Goal: Contribute content: Add original content to the website for others to see

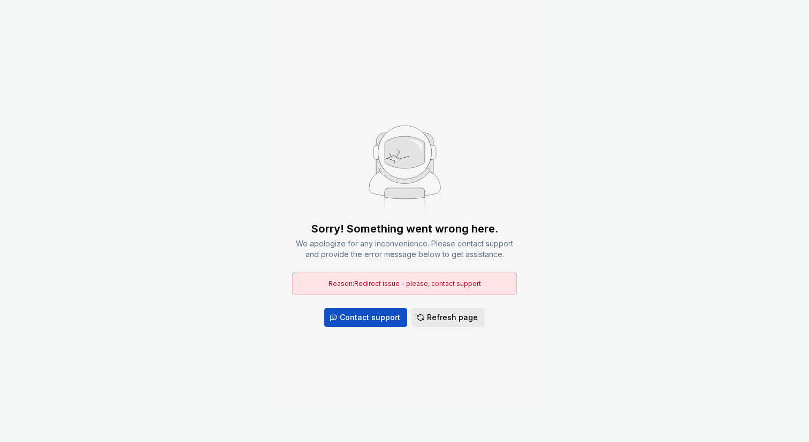
click at [451, 320] on span "Refresh page" at bounding box center [452, 317] width 51 height 11
click at [452, 319] on span "Refresh page" at bounding box center [452, 317] width 51 height 11
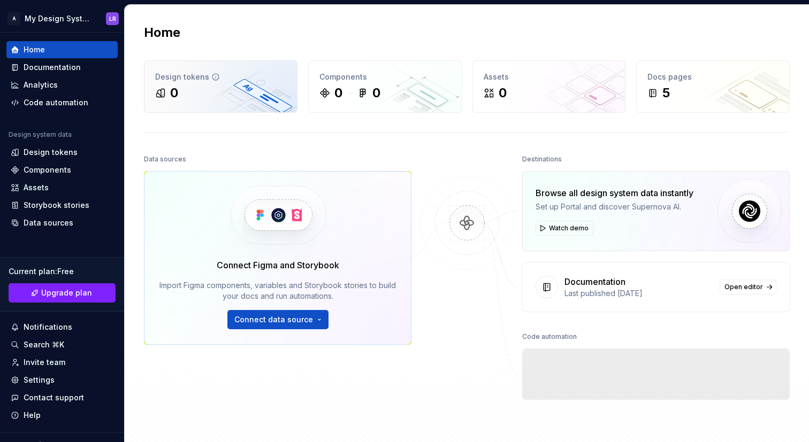
click at [224, 95] on div "0" at bounding box center [220, 92] width 131 height 17
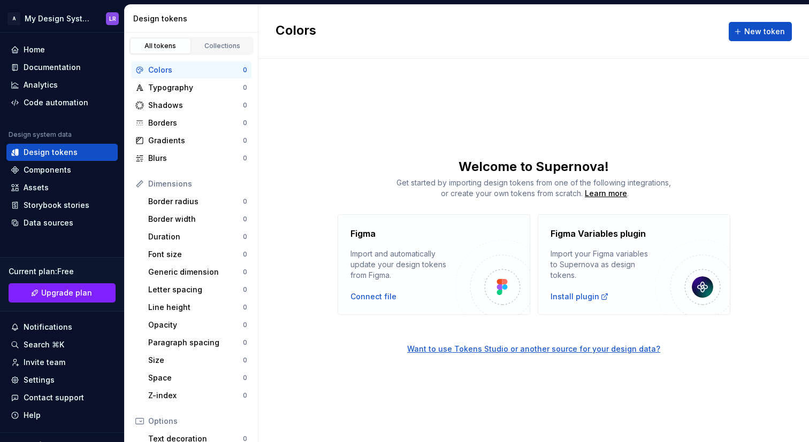
click at [778, 20] on div "Colors New token" at bounding box center [533, 32] width 550 height 54
click at [771, 28] on span "New token" at bounding box center [764, 31] width 41 height 11
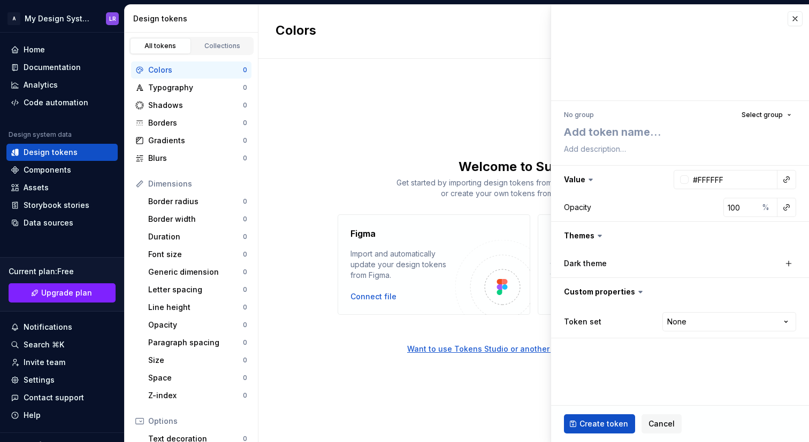
type textarea "*"
click at [639, 128] on textarea at bounding box center [678, 131] width 232 height 19
type textarea "t"
type textarea "*"
type textarea "te"
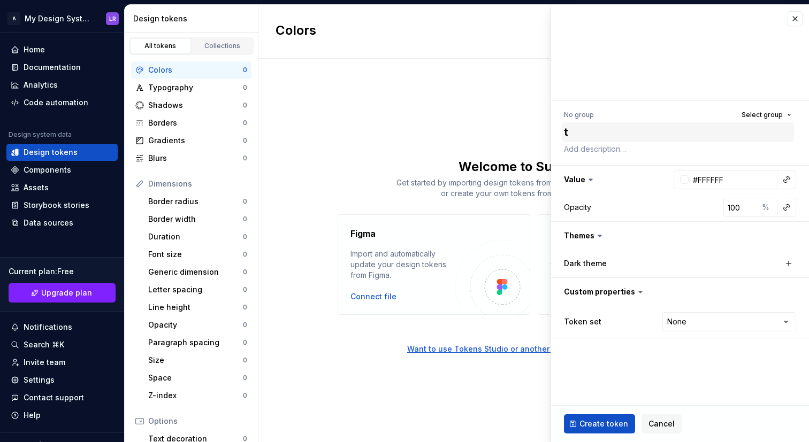
type textarea "*"
type textarea "tes"
type textarea "*"
type textarea "test"
type textarea "*"
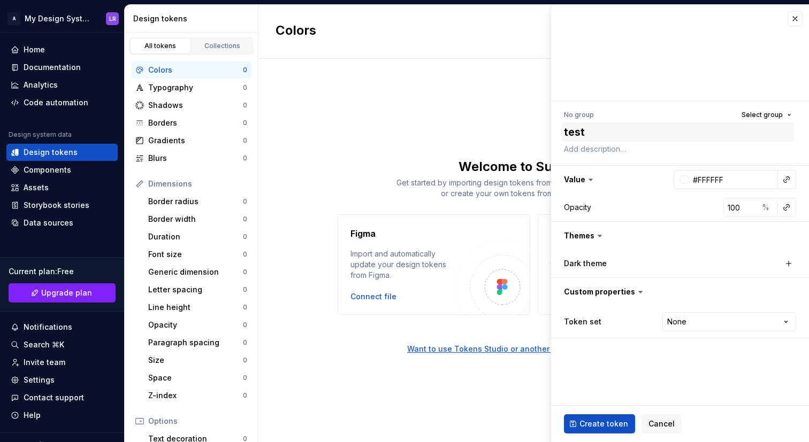
type textarea "teste"
type textarea "*"
type textarea "teste"
type textarea "*"
type textarea "teste d"
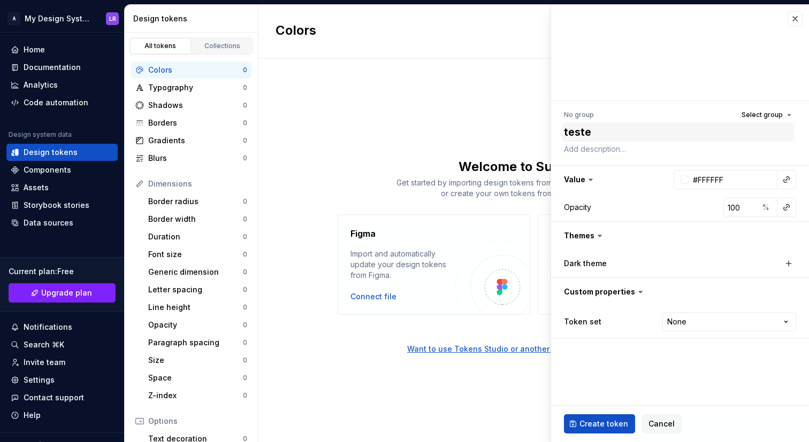
type textarea "*"
type textarea "teste de"
type textarea "*"
type textarea "teste de"
type textarea "*"
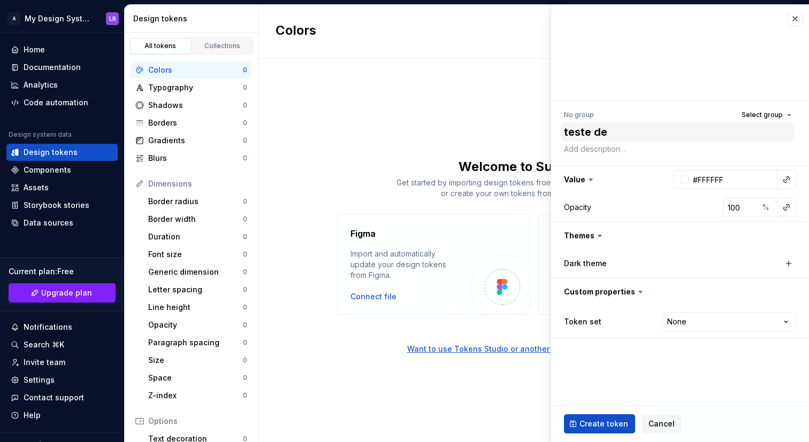
type textarea "teste de t"
type textarea "*"
type textarea "teste de to"
type textarea "*"
type textarea "teste de toe"
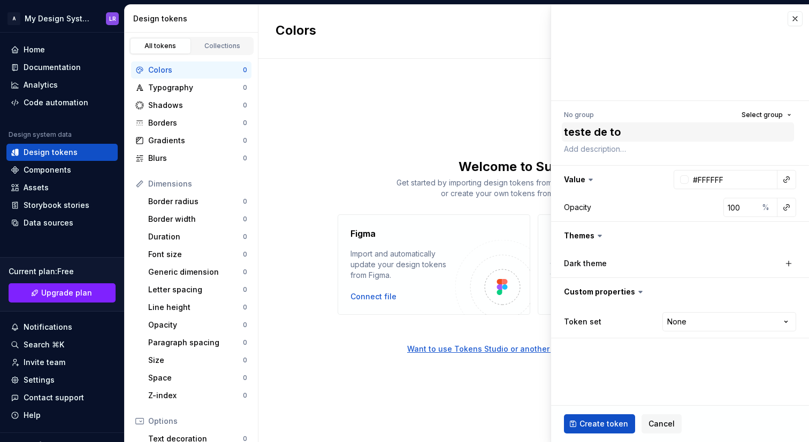
type textarea "*"
type textarea "teste de toek"
type textarea "*"
type textarea "teste de toe"
type textarea "*"
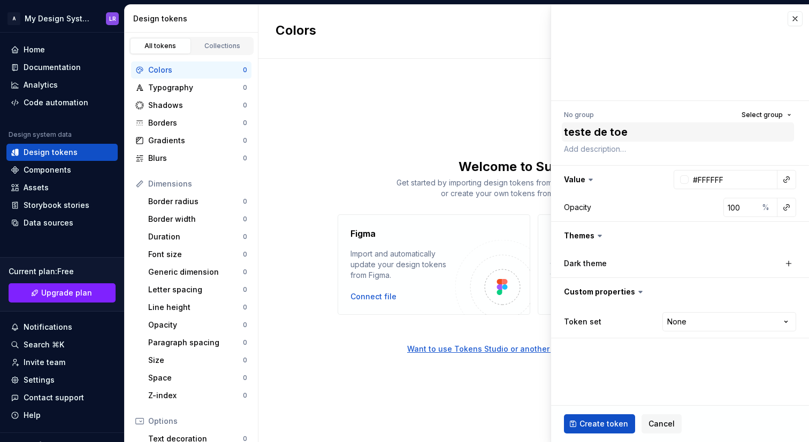
type textarea "teste de to"
type textarea "*"
type textarea "teste de tok"
type textarea "*"
type textarea "teste de toke"
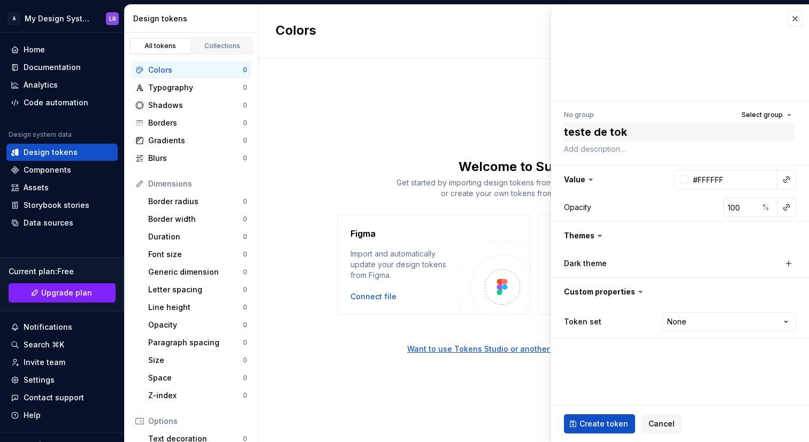
type textarea "*"
type textarea "teste de token"
type textarea "*"
type textarea "teste de token"
click at [601, 425] on span "Create token" at bounding box center [603, 424] width 49 height 11
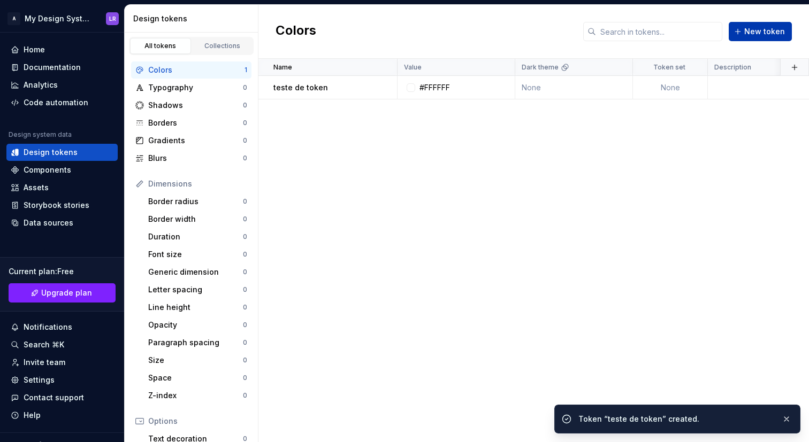
click at [765, 31] on span "New token" at bounding box center [764, 31] width 41 height 11
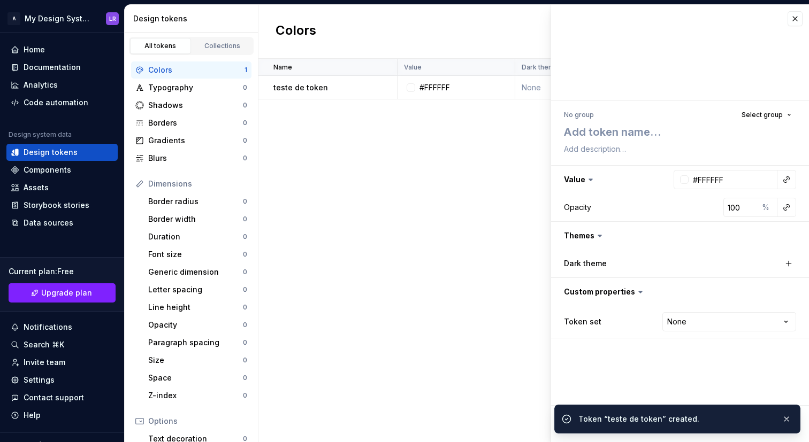
type textarea "*"
type textarea "o"
type textarea "*"
type textarea "out"
type textarea "*"
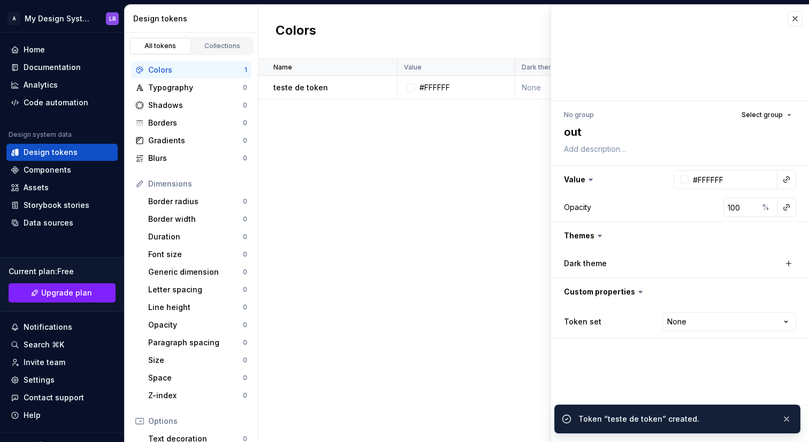
type textarea "outr"
type textarea "*"
type textarea "outro"
type textarea "*"
type textarea "outro t"
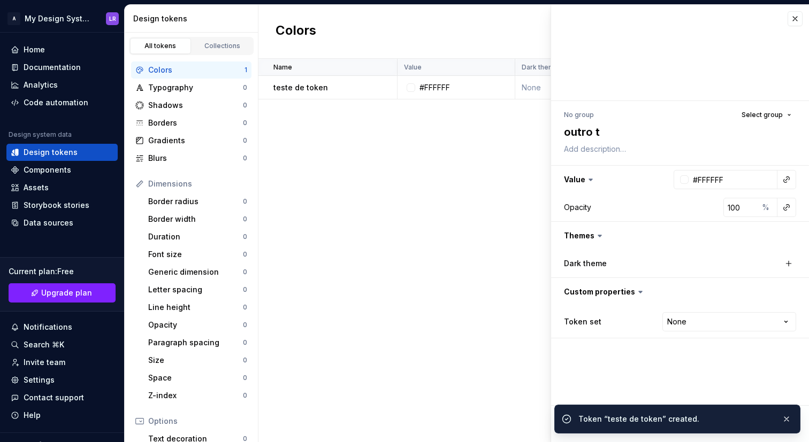
type textarea "*"
type textarea "outro te"
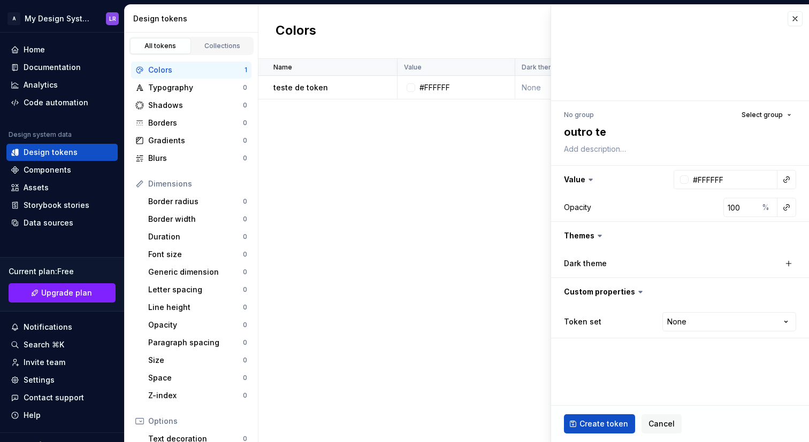
type textarea "*"
type textarea "outro tes"
type textarea "*"
type textarea "outro test"
type textarea "*"
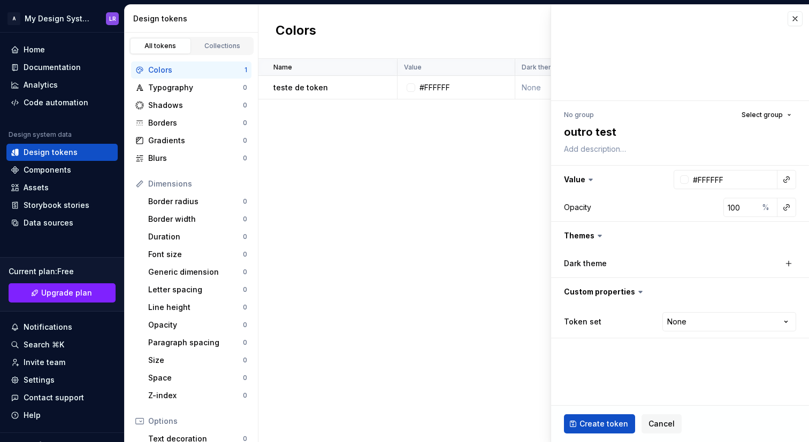
type textarea "outro teste"
type textarea "*"
type textarea "outro teste"
type textarea "*"
type textarea "outro teste d"
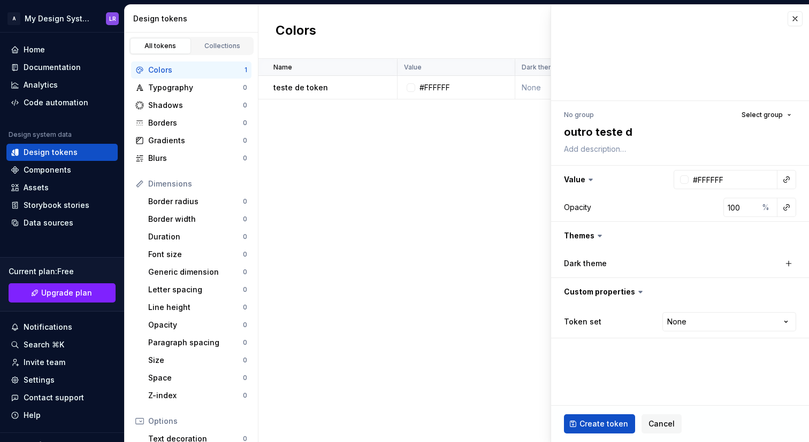
type textarea "*"
type textarea "outro teste de"
type textarea "*"
type textarea "outro teste de"
type textarea "*"
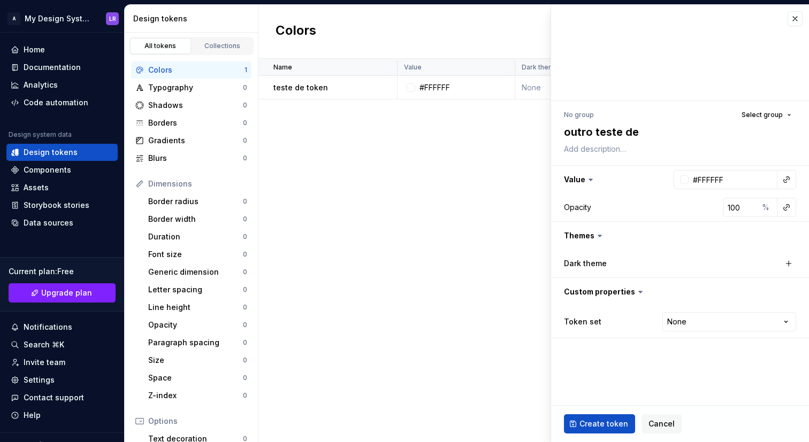
type textarea "outro teste de t"
type textarea "*"
type textarea "outro teste de to"
type textarea "*"
type textarea "outro teste de toe"
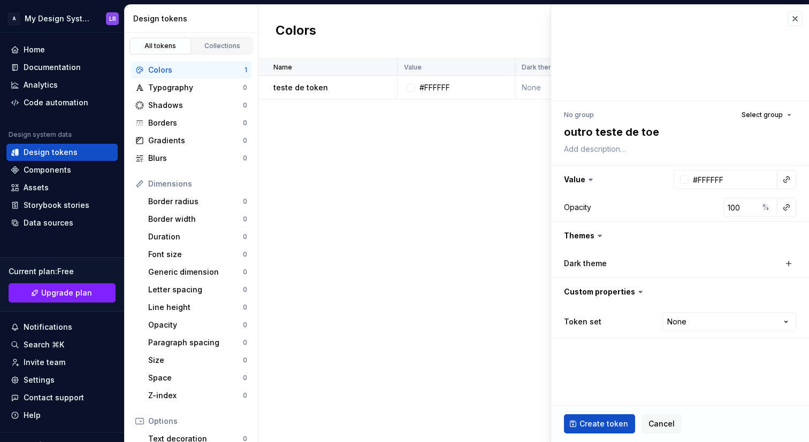
type textarea "*"
type textarea "outro teste de toek"
type textarea "*"
type textarea "outro teste de toe"
type textarea "*"
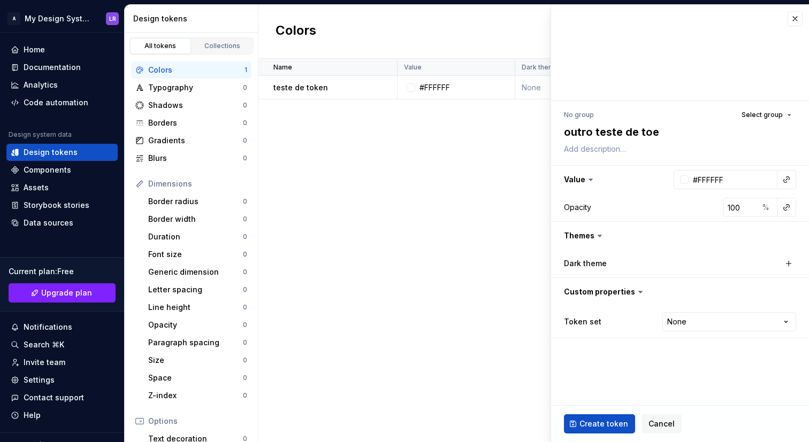
type textarea "outro teste de to"
type textarea "*"
type textarea "outro teste de tok"
type textarea "*"
type textarea "outro teste de toke"
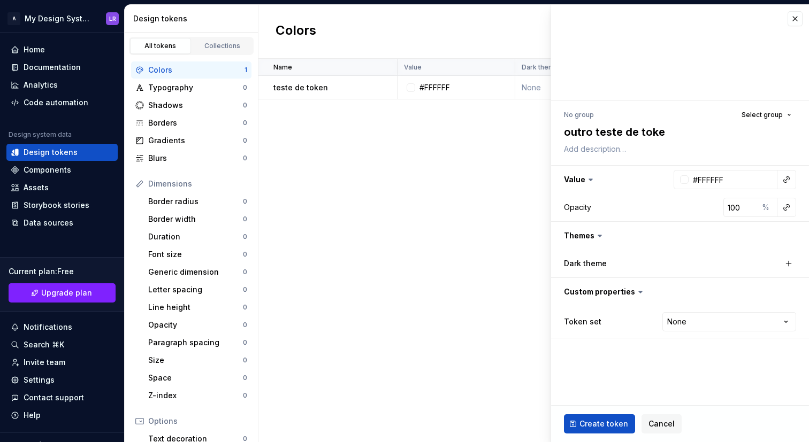
type textarea "*"
type textarea "outro teste de token"
click at [789, 175] on button "button" at bounding box center [786, 179] width 15 height 15
click at [713, 196] on span "teste de token #FFFFFF" at bounding box center [710, 202] width 166 height 17
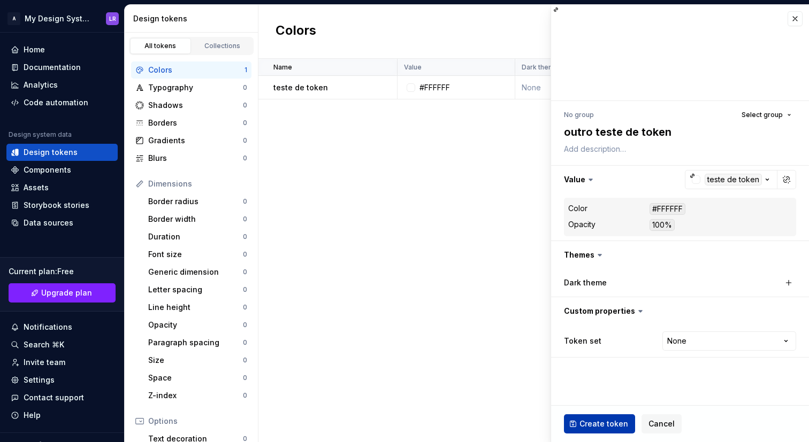
click at [604, 417] on button "Create token" at bounding box center [599, 423] width 71 height 19
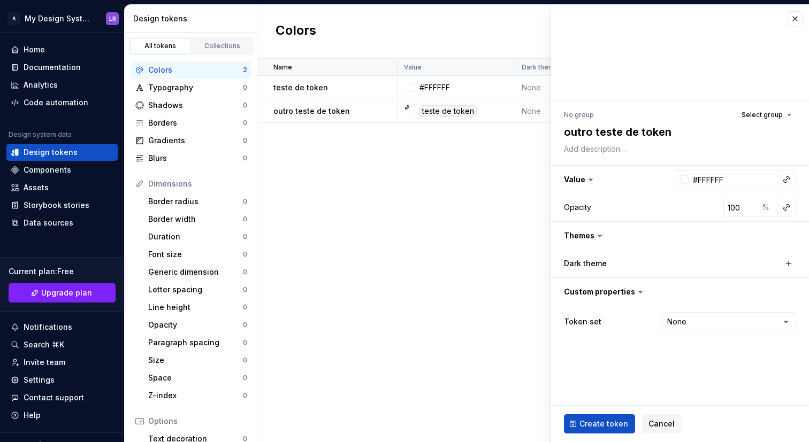
click at [411, 148] on div "Name Value Dark theme Token set Description Last updated teste de token #FFFFFF…" at bounding box center [533, 250] width 550 height 383
click at [429, 193] on div "Name Value Dark theme Token set Description Last updated teste de token #FFFFFF…" at bounding box center [533, 250] width 550 height 383
type textarea "*"
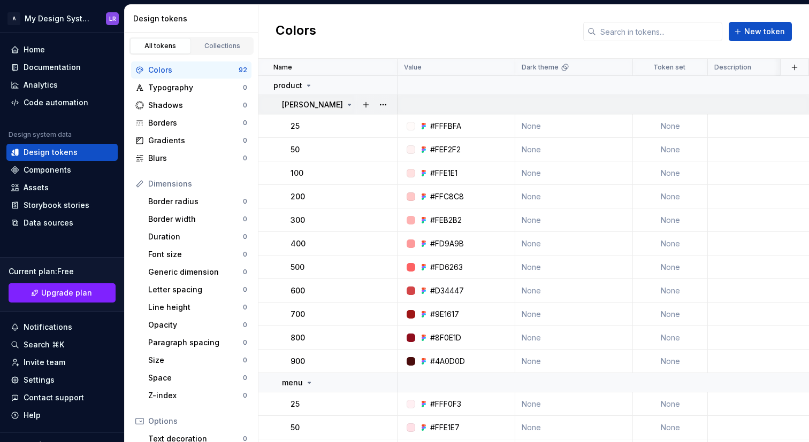
click at [345, 103] on icon at bounding box center [349, 105] width 9 height 9
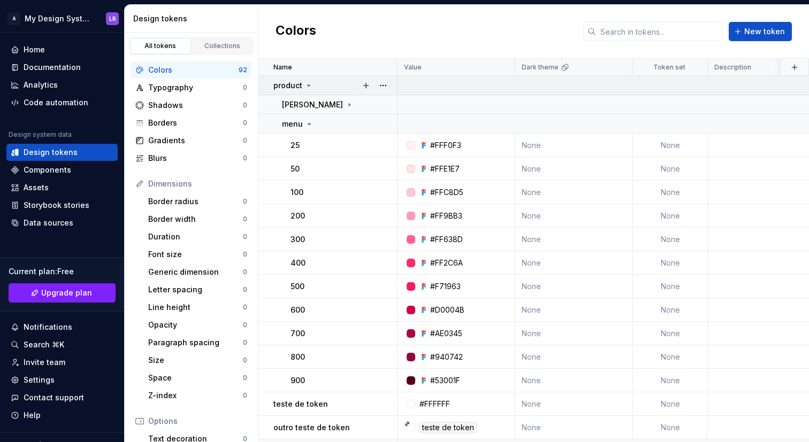
click at [304, 89] on icon at bounding box center [308, 85] width 9 height 9
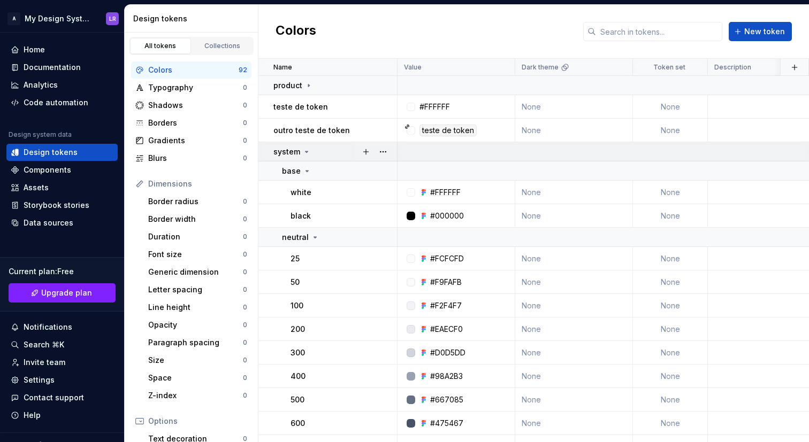
click at [309, 151] on icon at bounding box center [306, 152] width 9 height 9
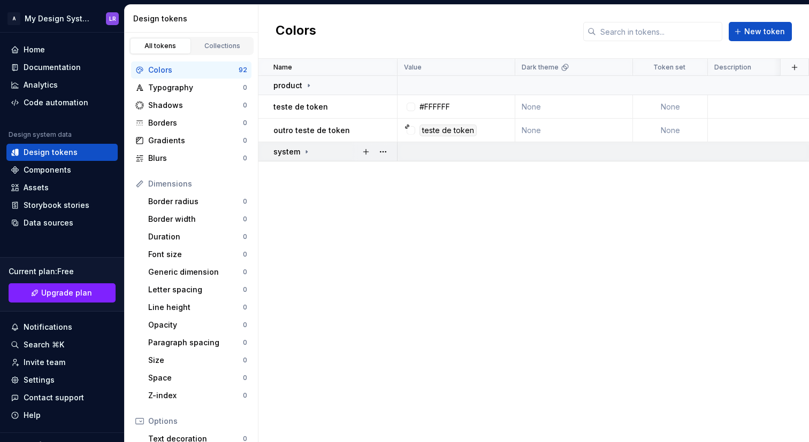
click at [303, 155] on icon at bounding box center [306, 152] width 9 height 9
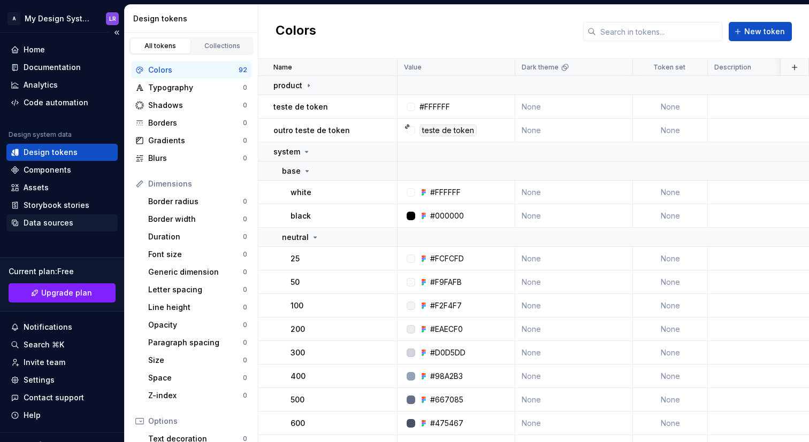
click at [63, 220] on div "Data sources" at bounding box center [49, 223] width 50 height 11
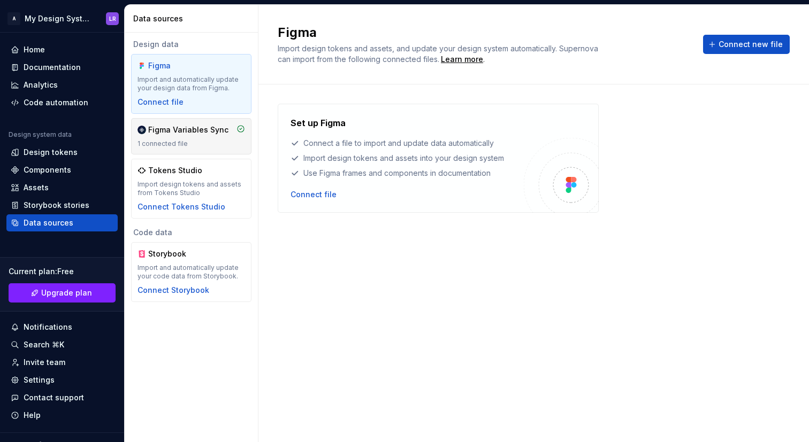
click at [212, 141] on div "1 connected file" at bounding box center [190, 144] width 107 height 9
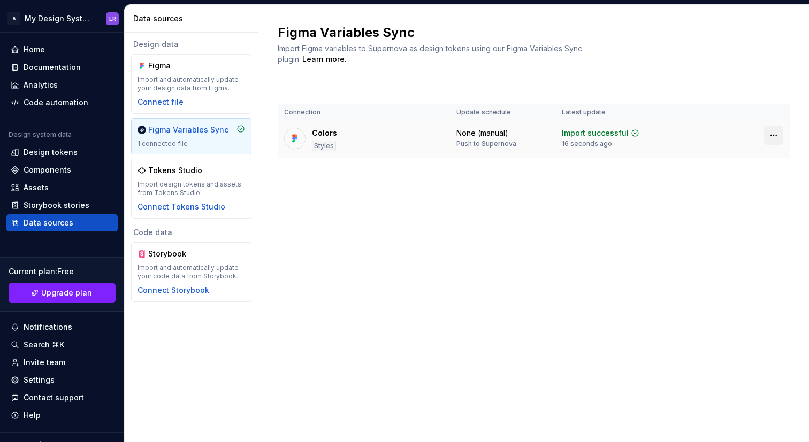
click at [772, 134] on html "A My Design System LR Home Documentation Analytics Code automation Design syste…" at bounding box center [404, 221] width 809 height 442
click at [746, 156] on div "Disconnect plugin" at bounding box center [767, 158] width 70 height 11
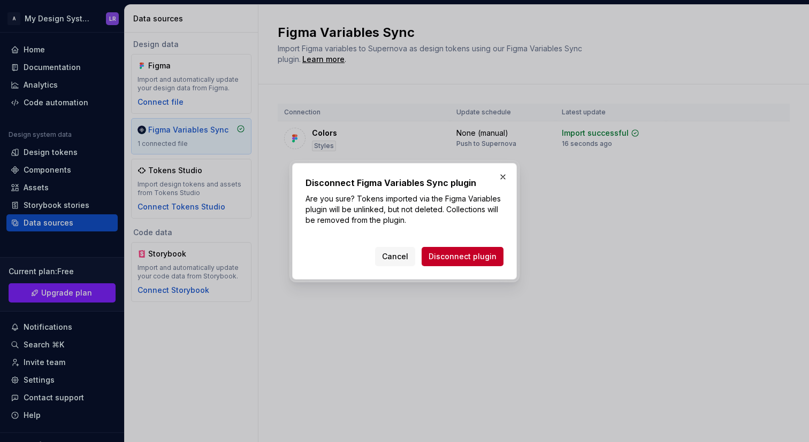
click at [472, 271] on div "Disconnect Figma Variables Sync plugin Are you sure? Tokens imported via the Fi…" at bounding box center [404, 221] width 225 height 117
click at [475, 263] on button "Disconnect plugin" at bounding box center [462, 256] width 82 height 19
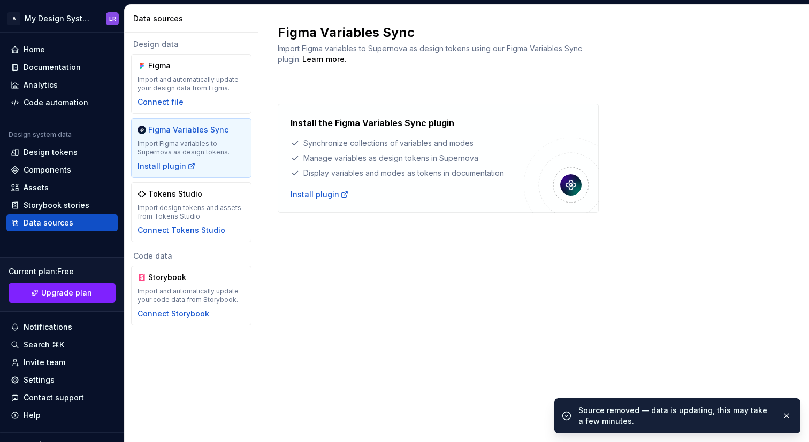
click at [59, 150] on div "Design tokens" at bounding box center [51, 152] width 54 height 11
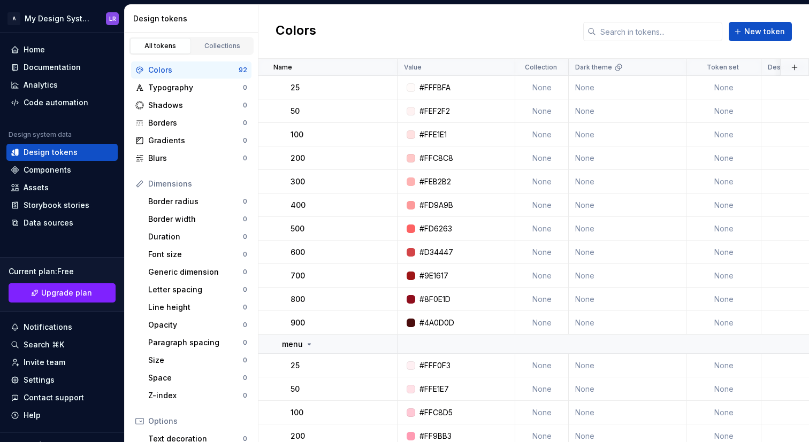
scroll to position [32, 0]
